Goal: Use online tool/utility: Utilize a website feature to perform a specific function

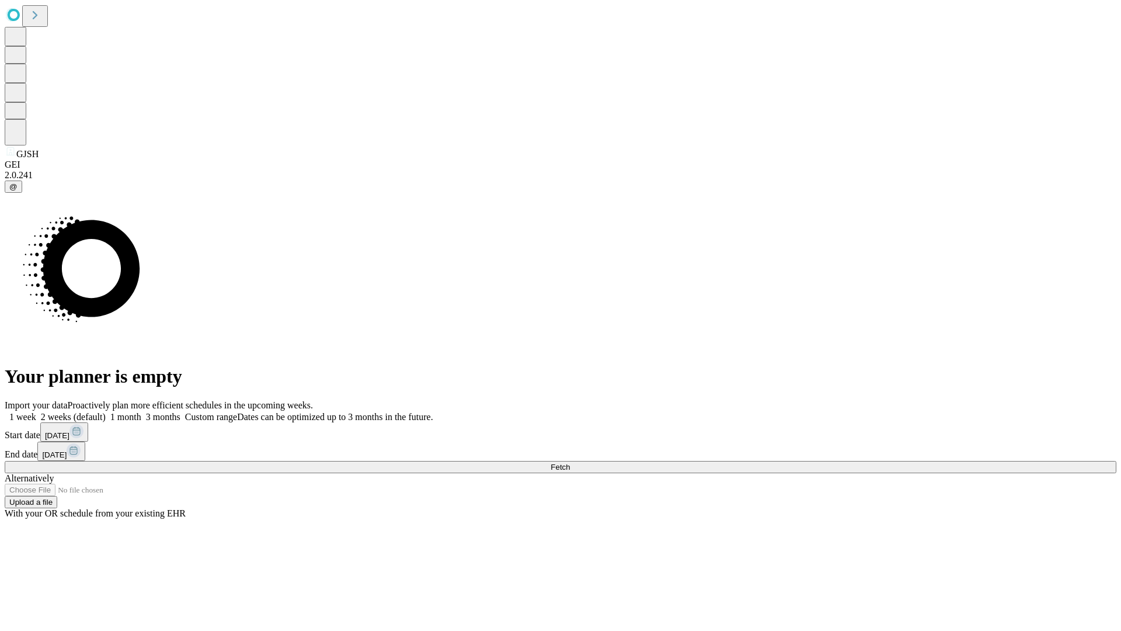
click at [570, 462] on span "Fetch" at bounding box center [560, 466] width 19 height 9
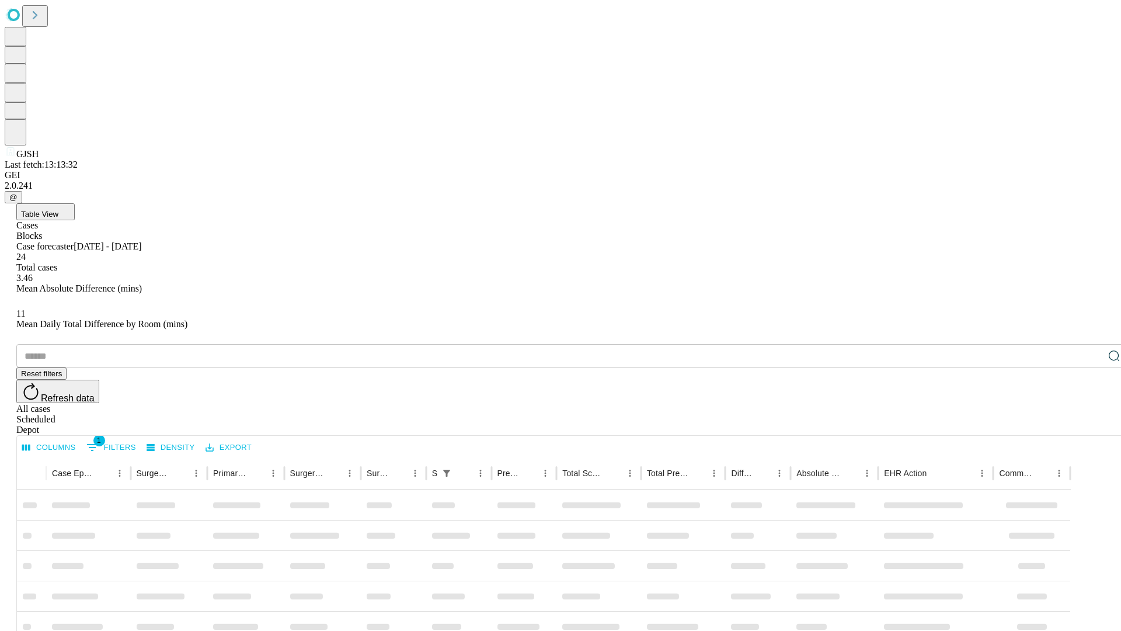
click at [58, 210] on span "Table View" at bounding box center [39, 214] width 37 height 9
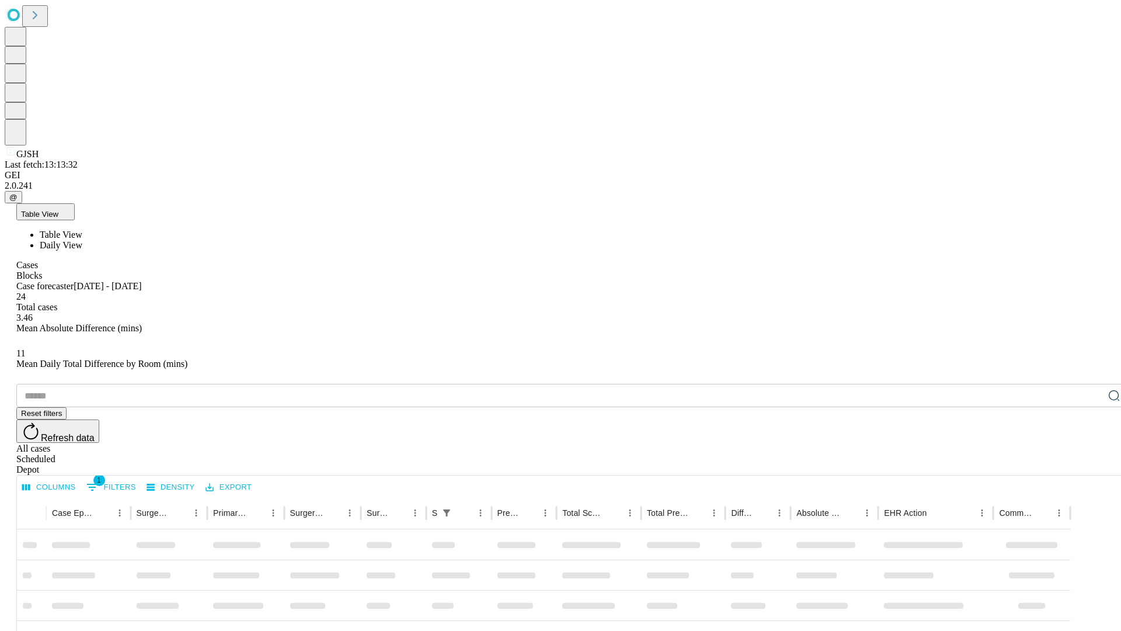
click at [82, 240] on span "Daily View" at bounding box center [61, 245] width 43 height 10
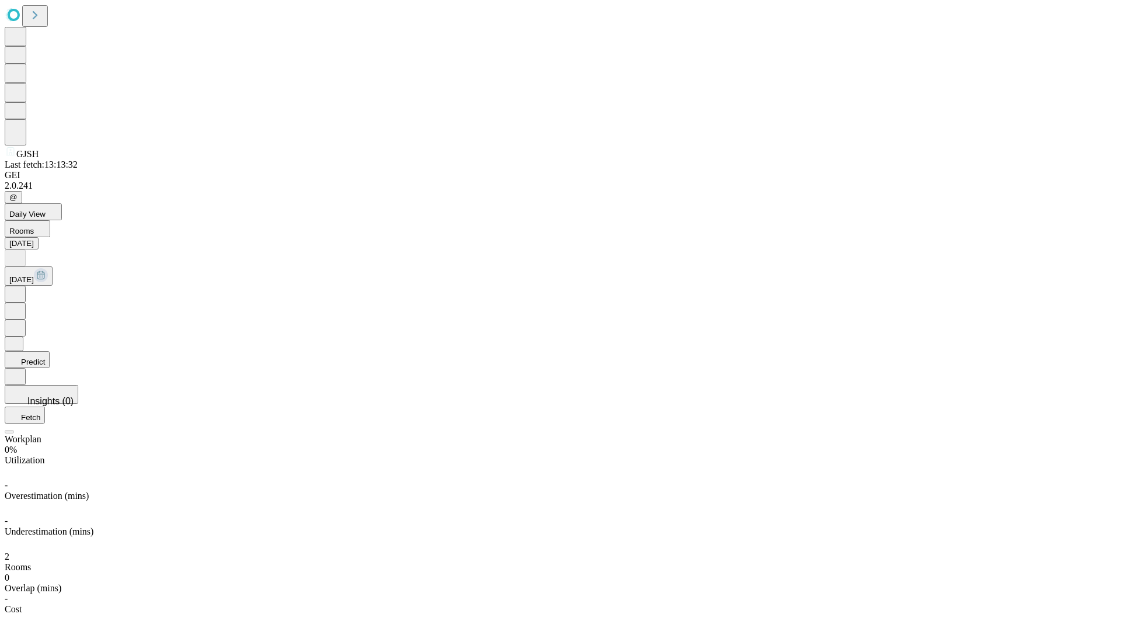
click at [50, 351] on button "Predict" at bounding box center [27, 359] width 45 height 17
